Goal: Task Accomplishment & Management: Use online tool/utility

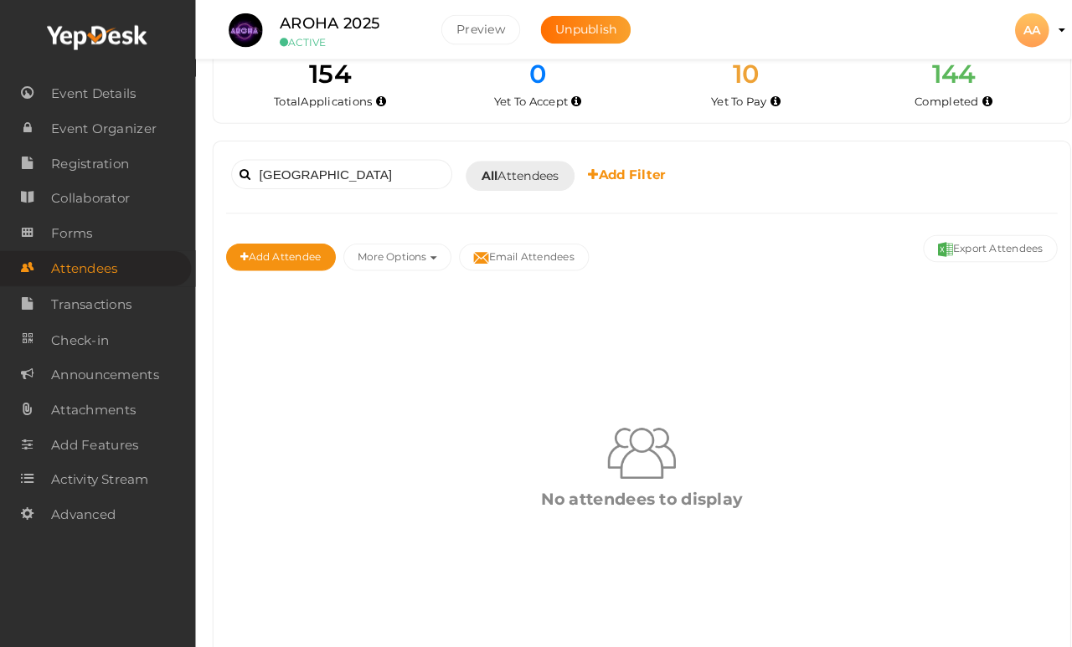
scroll to position [30, 0]
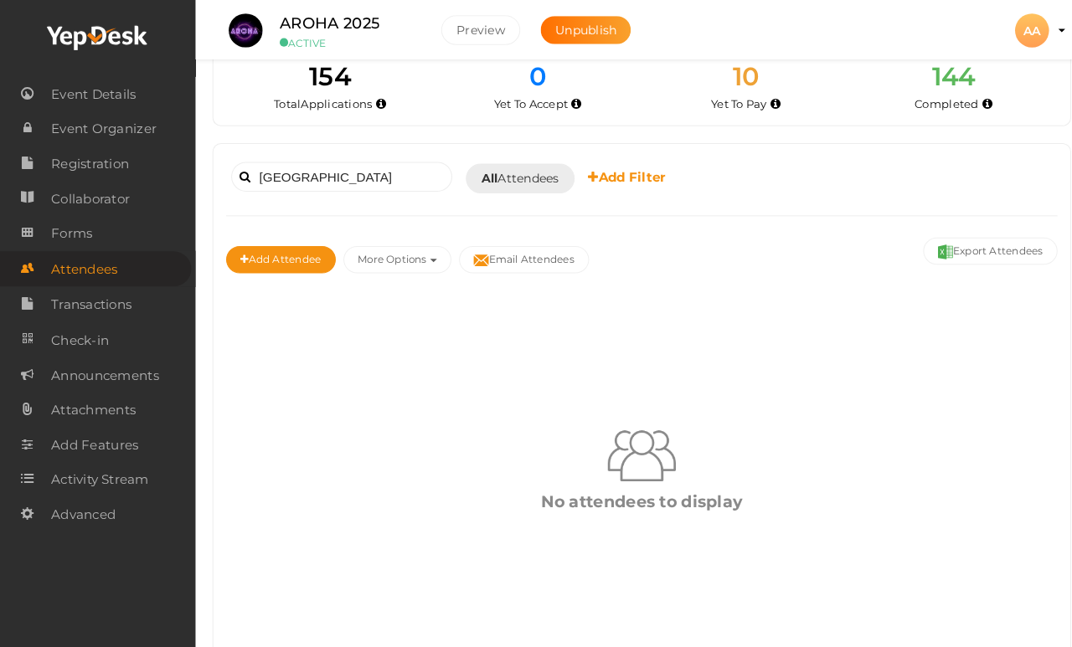
click at [436, 243] on button "More Options" at bounding box center [391, 256] width 106 height 27
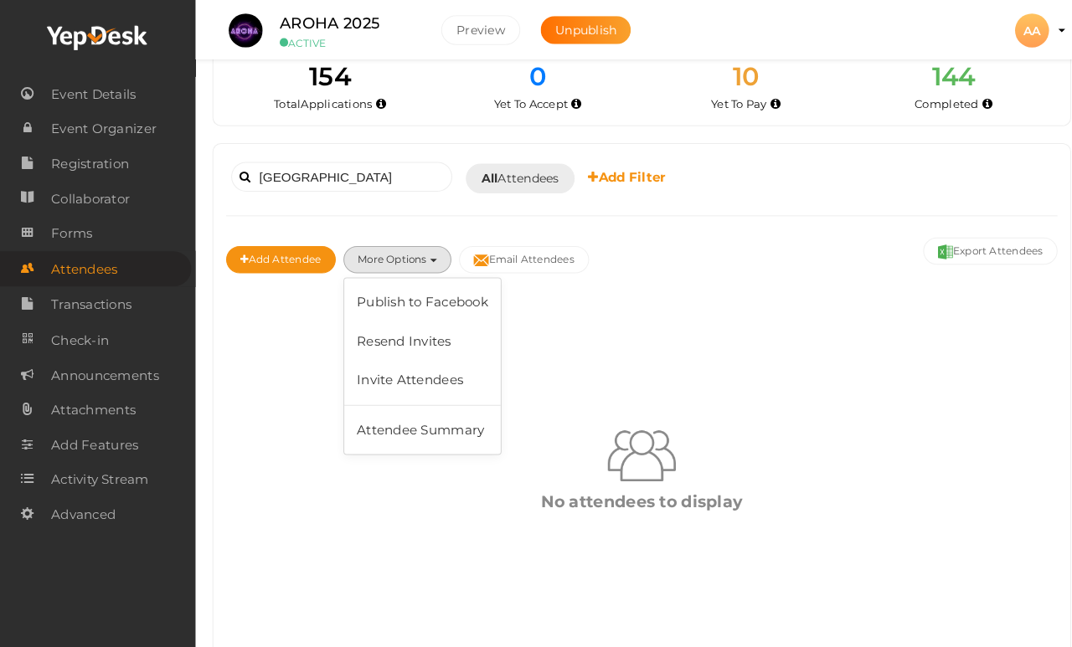
click at [706, 332] on div "No attendees to display" at bounding box center [632, 461] width 819 height 350
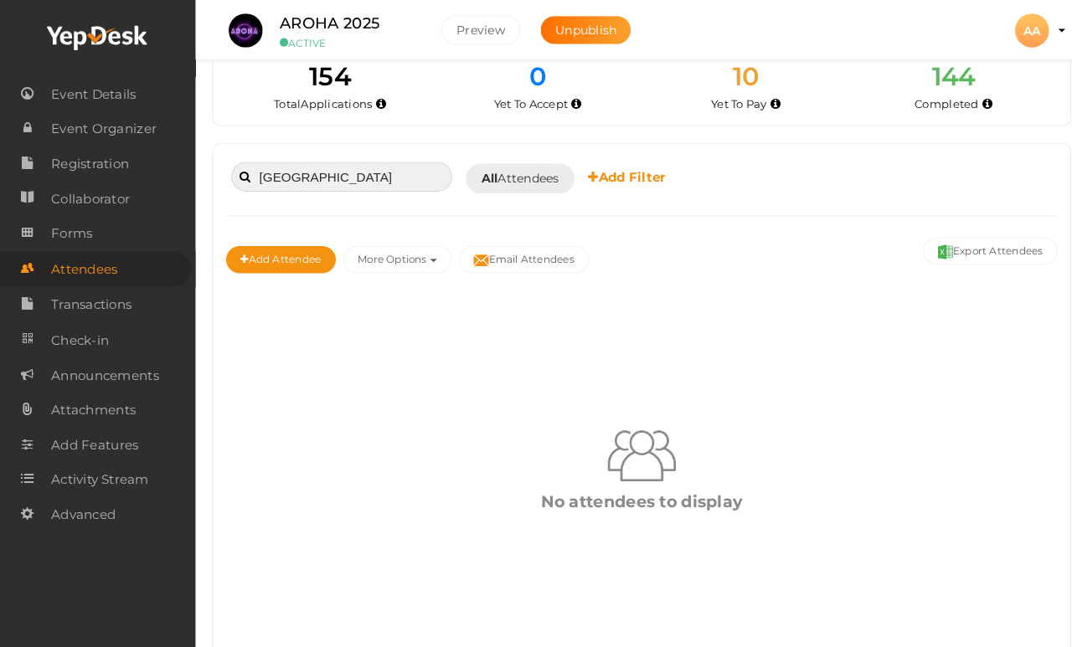
click at [389, 183] on input "Sri ganganagar" at bounding box center [337, 174] width 218 height 29
type input "S"
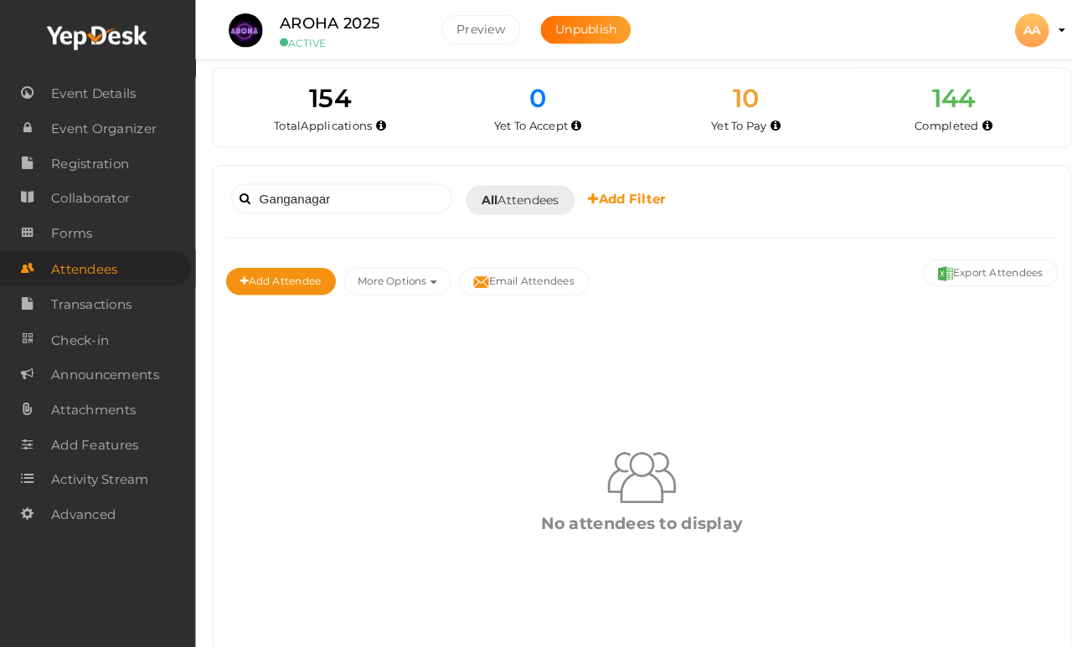
scroll to position [0, 0]
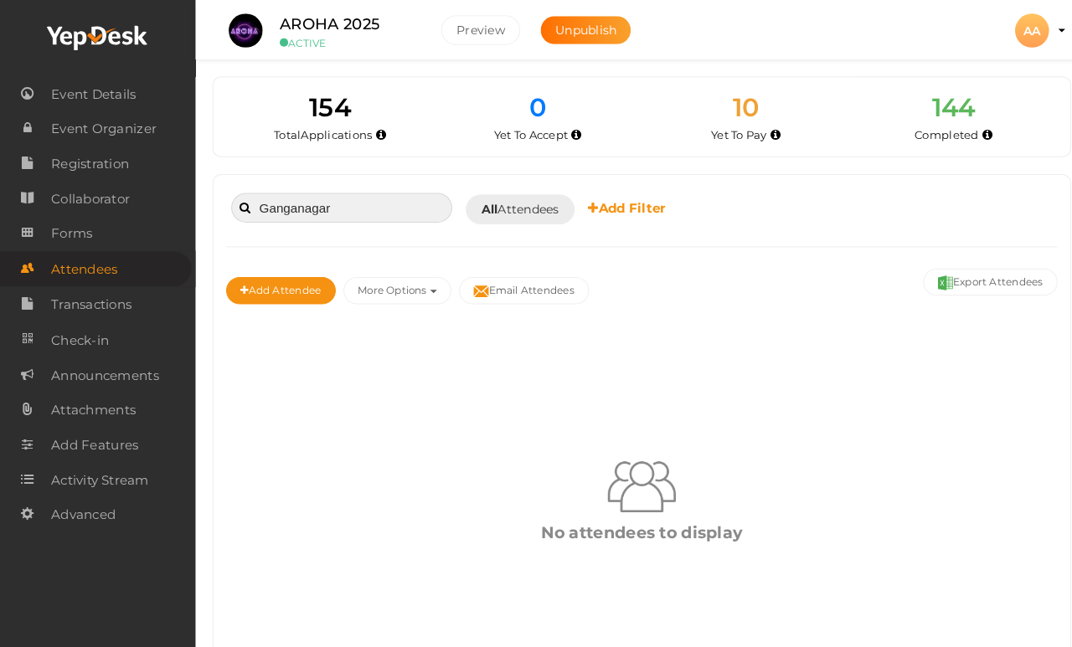
click at [342, 219] on input "Ganganagar" at bounding box center [337, 204] width 218 height 29
type input "G"
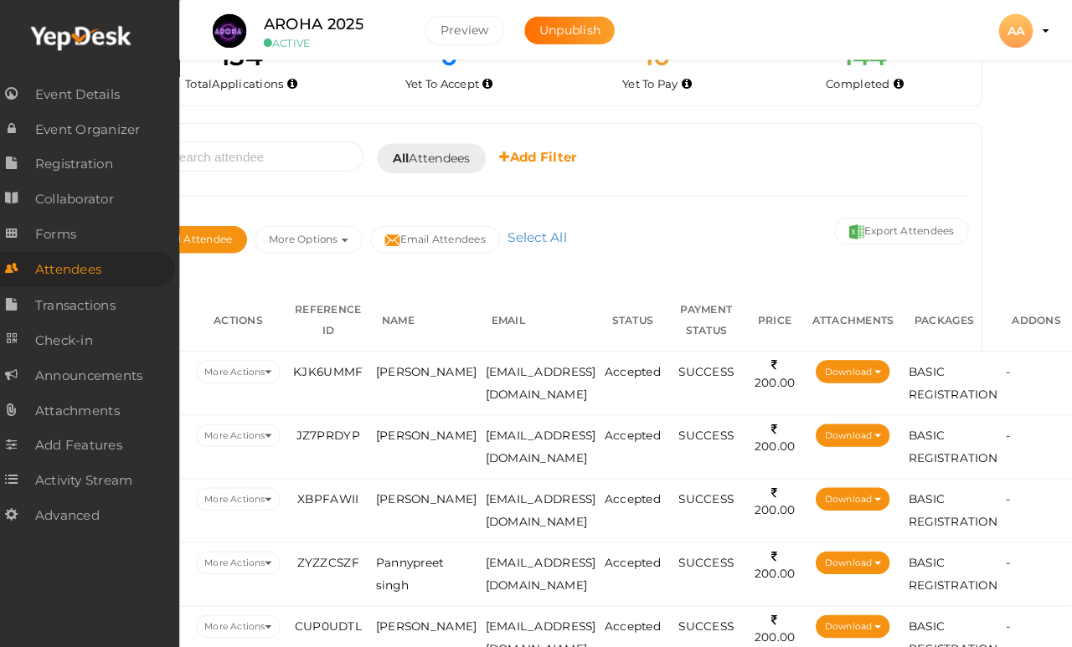
scroll to position [54, 150]
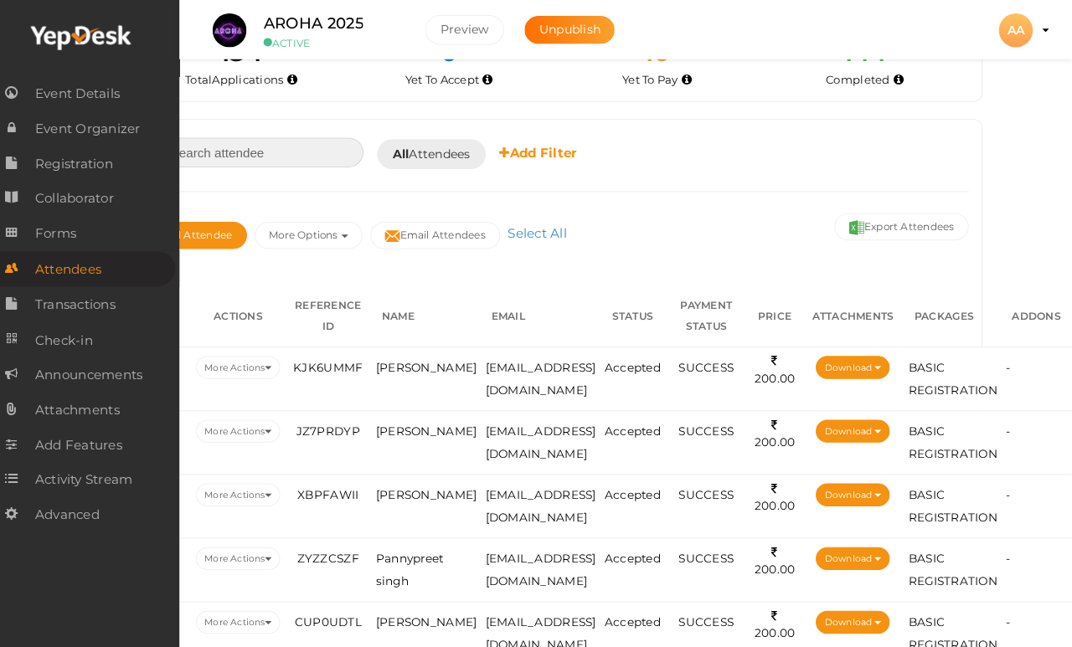
click at [838, 234] on button "Export Attendees" at bounding box center [904, 223] width 132 height 27
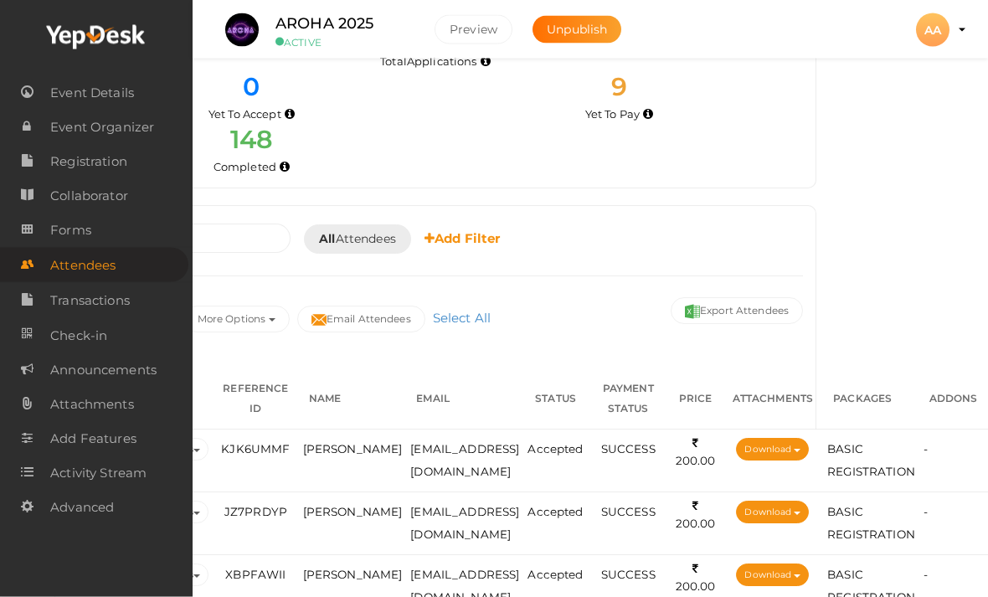
scroll to position [65, 230]
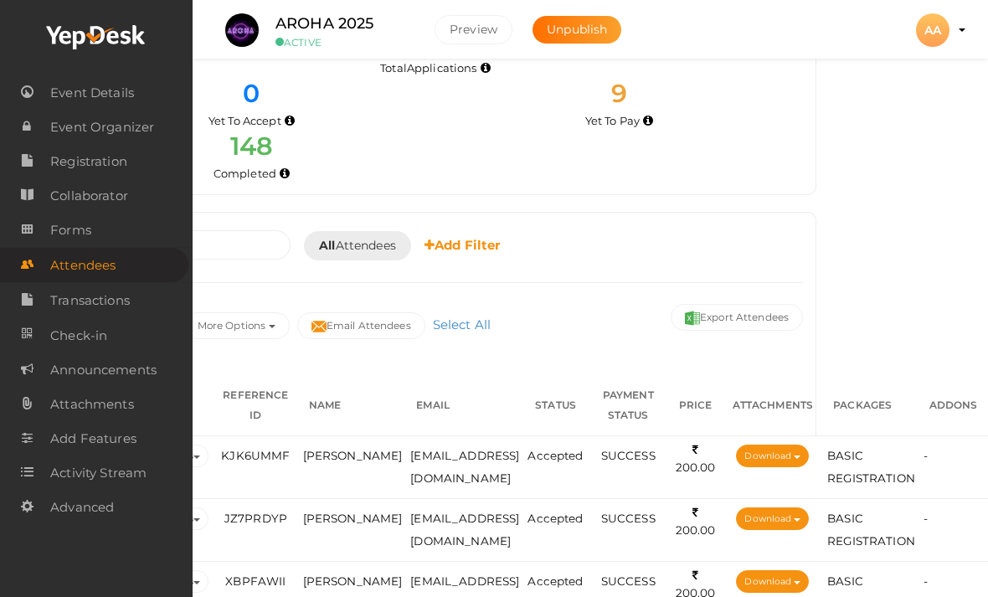
click at [671, 314] on button "Export Attendees" at bounding box center [737, 317] width 132 height 27
